Goal: Task Accomplishment & Management: Manage account settings

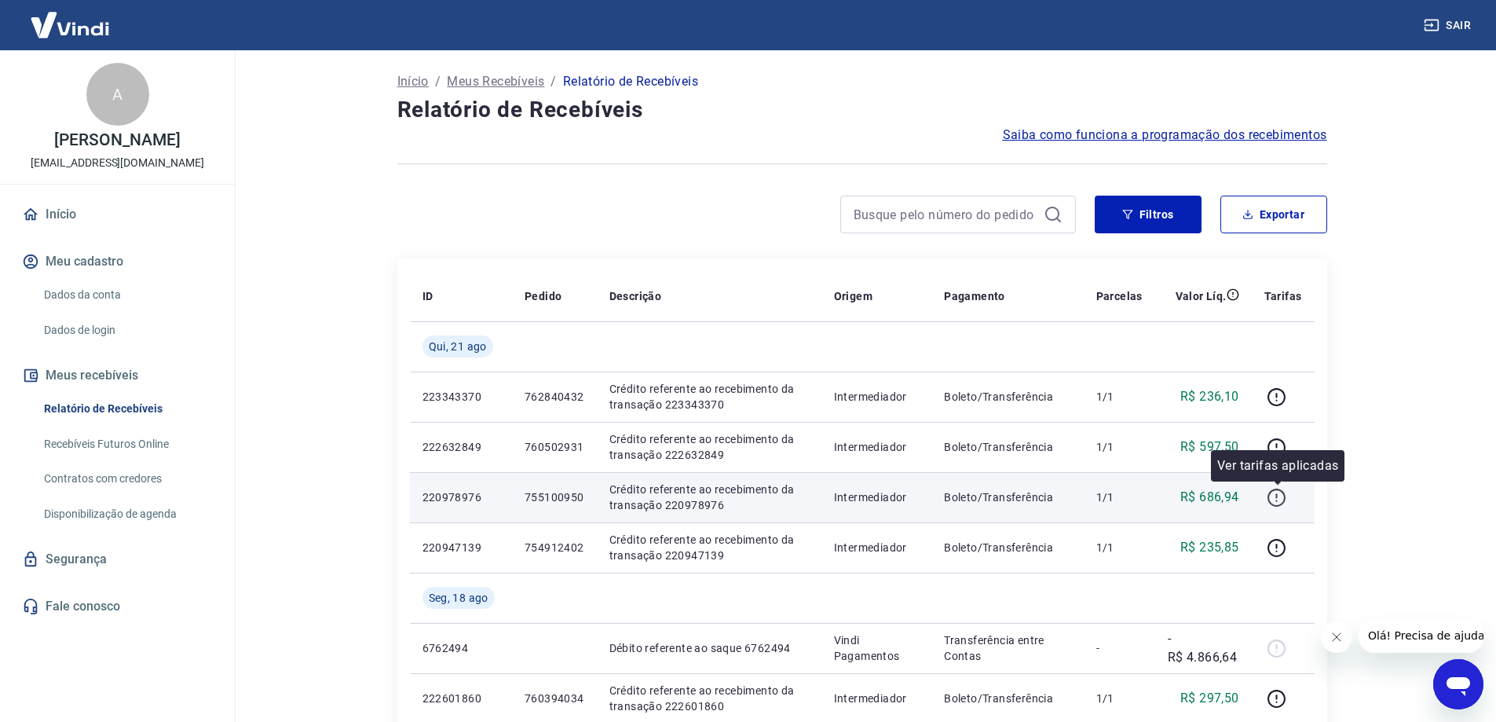
click at [1276, 499] on icon "button" at bounding box center [1277, 498] width 20 height 20
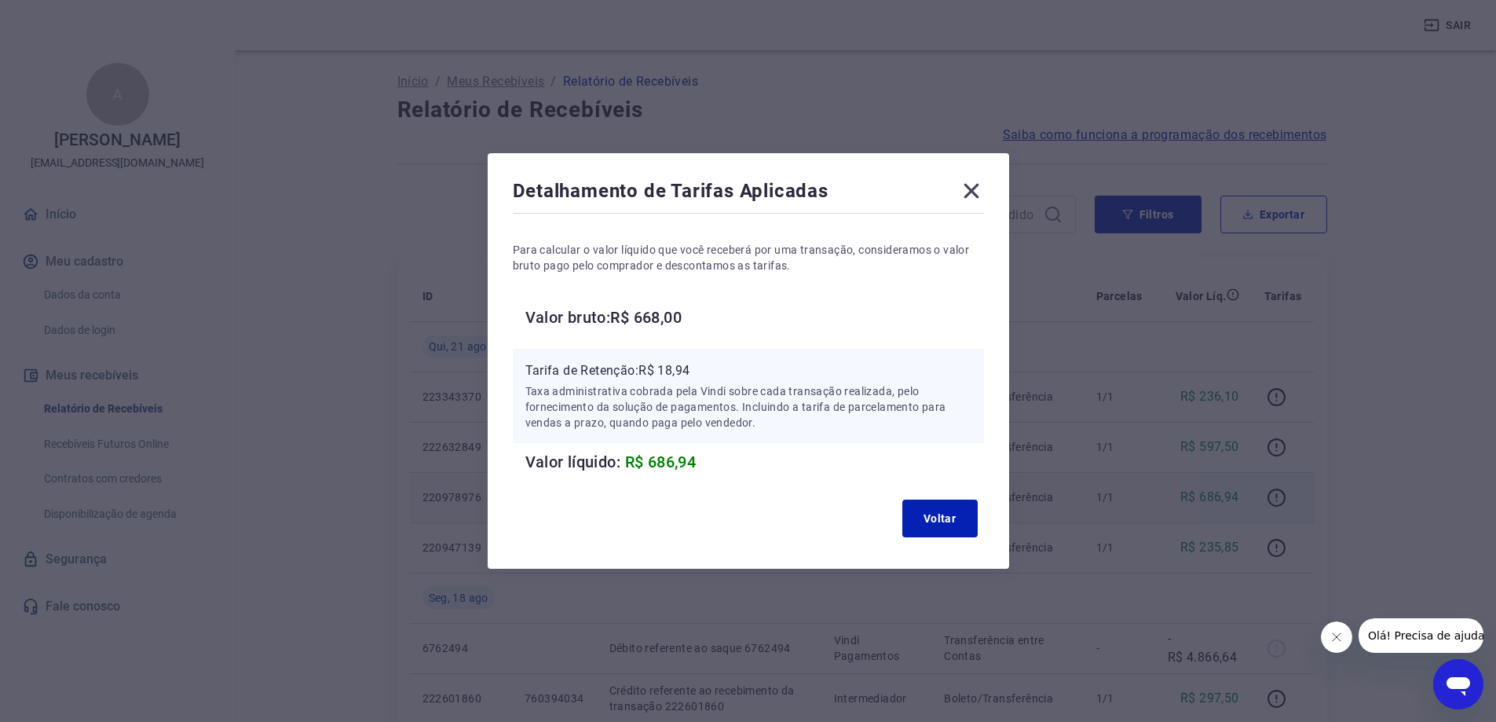
click at [978, 188] on icon at bounding box center [970, 191] width 15 height 15
